Goal: Find specific page/section: Find specific page/section

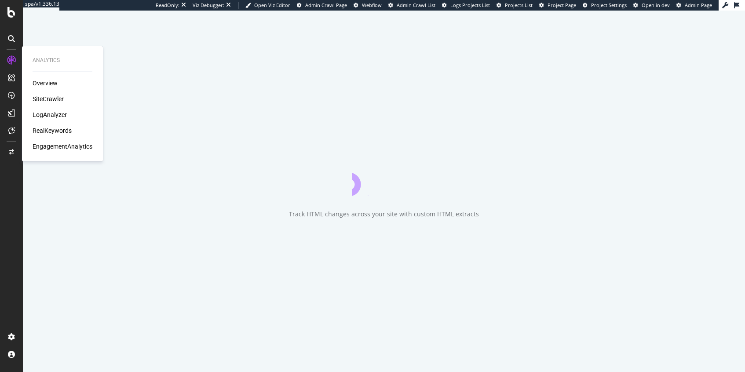
click at [53, 114] on div "LogAnalyzer" at bounding box center [50, 114] width 34 height 9
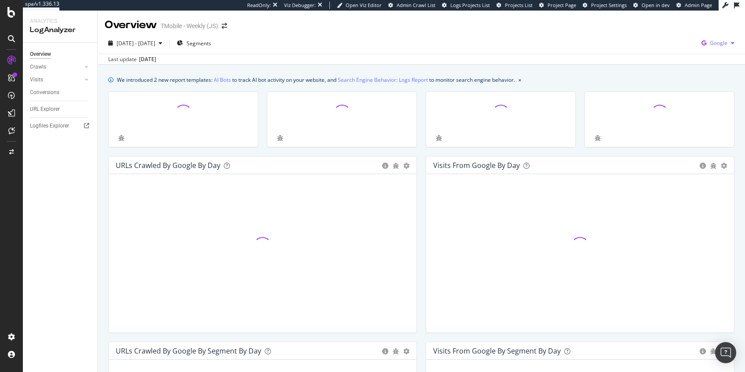
click at [726, 47] on span "Google" at bounding box center [719, 42] width 18 height 7
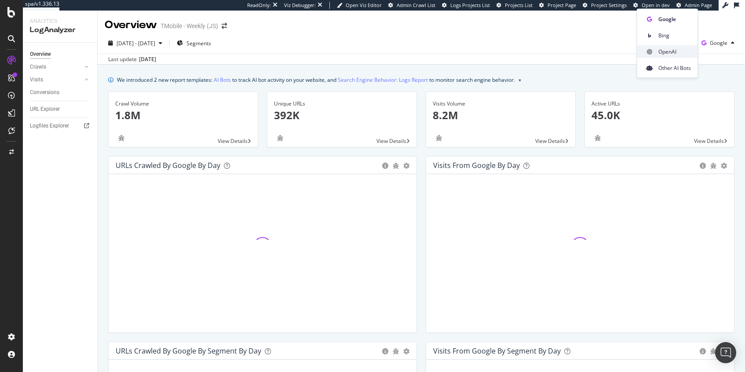
click at [668, 47] on div "OpenAI" at bounding box center [667, 51] width 61 height 13
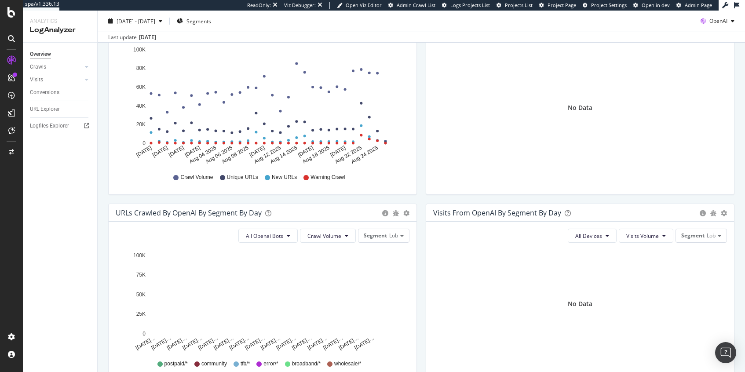
scroll to position [58, 0]
